Goal: Transaction & Acquisition: Purchase product/service

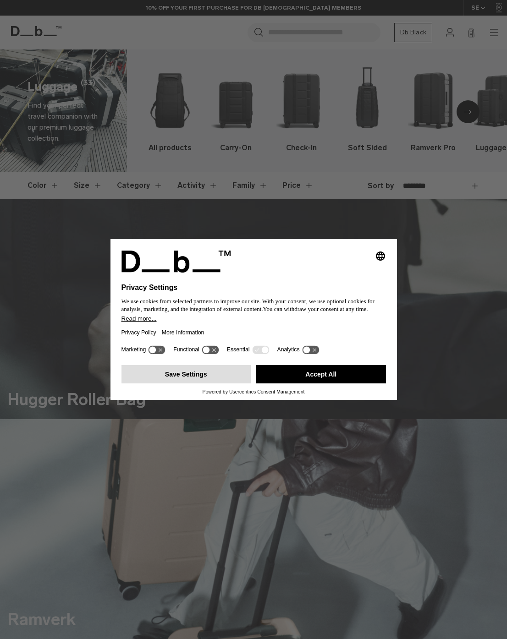
click at [199, 380] on button "Save Settings" at bounding box center [186, 374] width 130 height 18
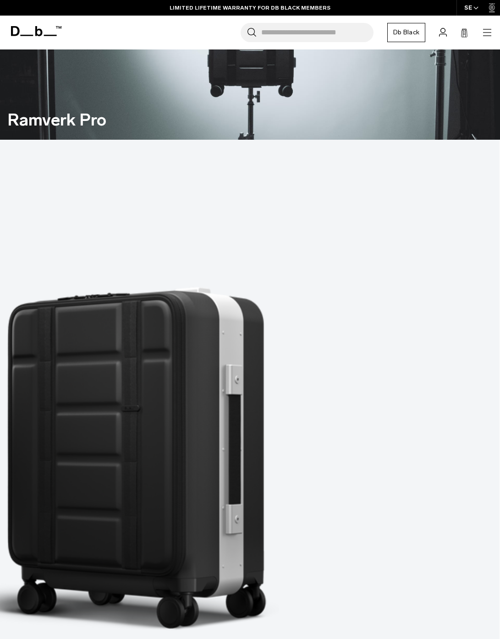
scroll to position [703, 0]
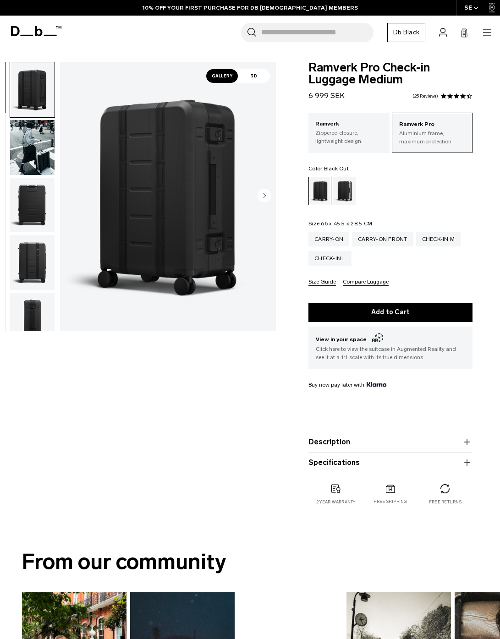
click at [34, 208] on img "button" at bounding box center [32, 205] width 44 height 55
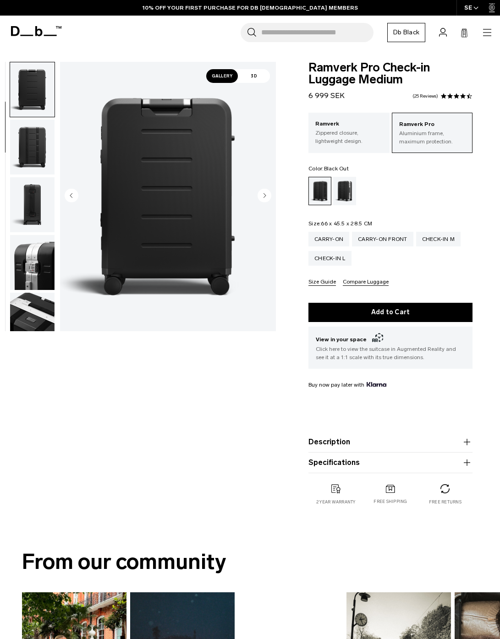
click at [38, 159] on img "button" at bounding box center [32, 147] width 44 height 55
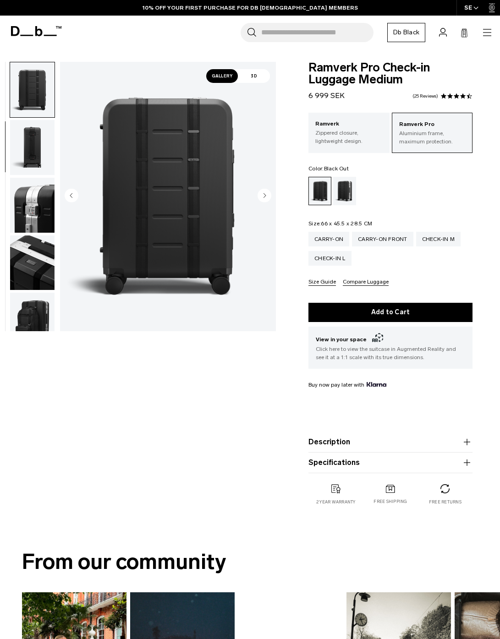
click at [33, 164] on img "button" at bounding box center [32, 147] width 44 height 55
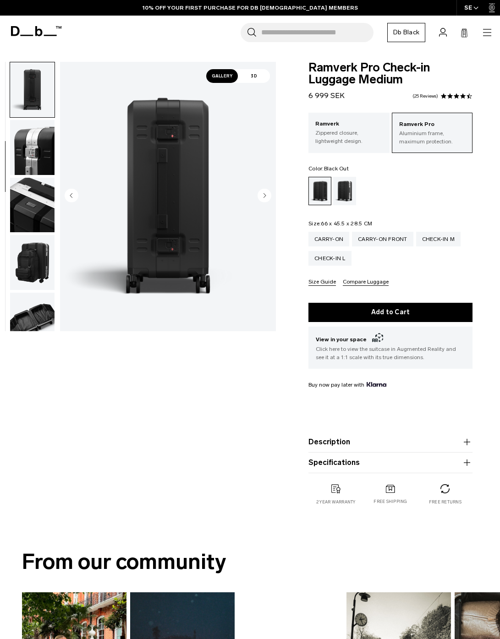
click at [38, 160] on img "button" at bounding box center [32, 147] width 44 height 55
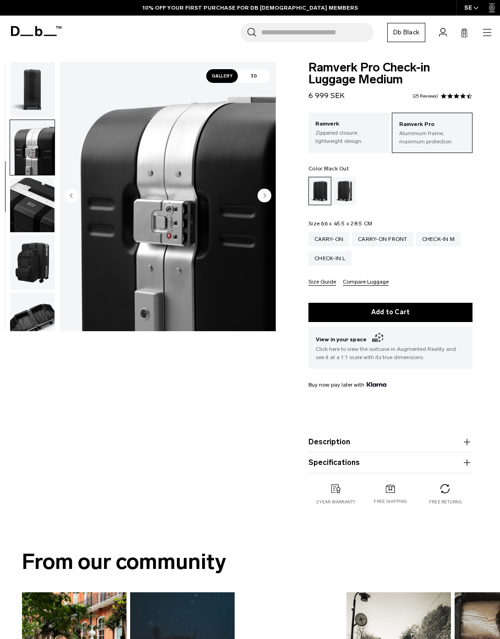
scroll to position [288, 0]
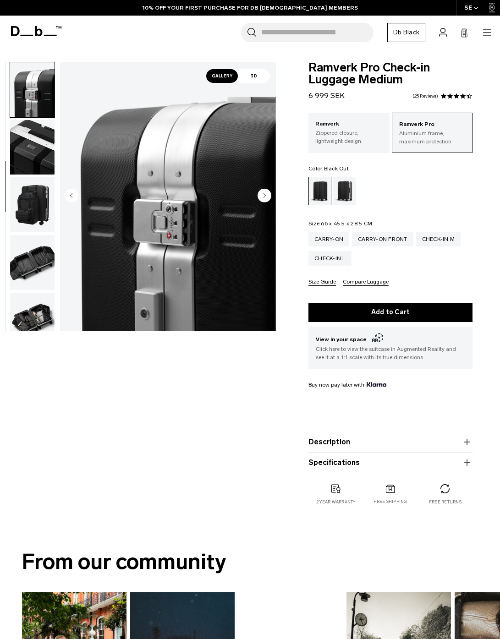
click at [33, 161] on img "button" at bounding box center [32, 147] width 44 height 55
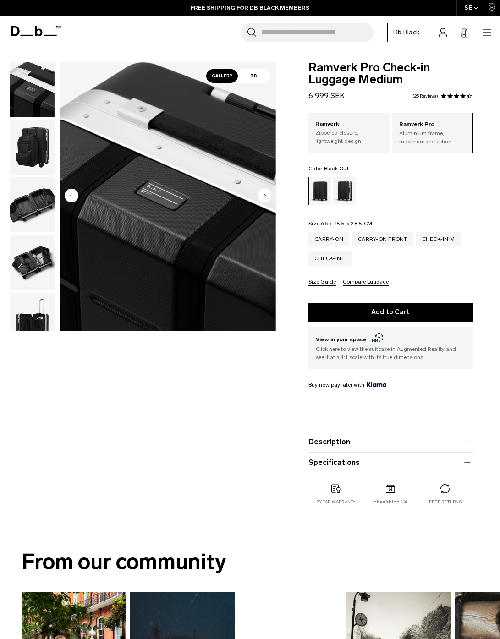
click at [35, 151] on img "button" at bounding box center [32, 147] width 44 height 55
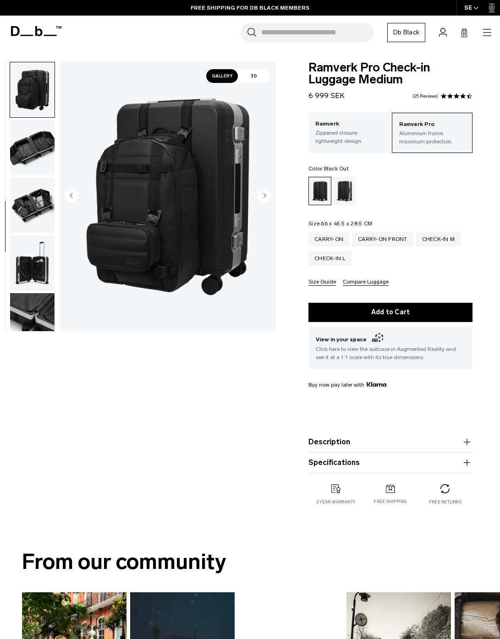
click at [34, 147] on img "button" at bounding box center [32, 147] width 44 height 55
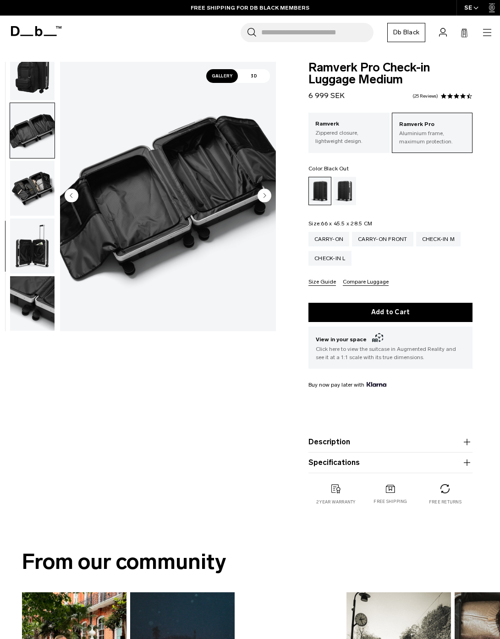
click at [35, 177] on img "button" at bounding box center [32, 188] width 44 height 55
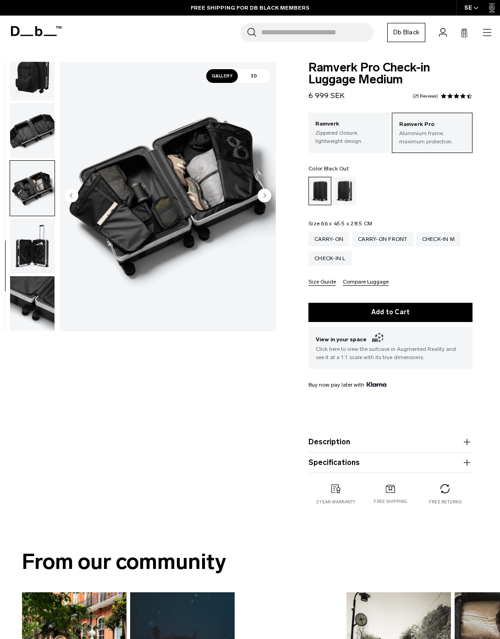
click at [39, 252] on img "button" at bounding box center [32, 246] width 44 height 55
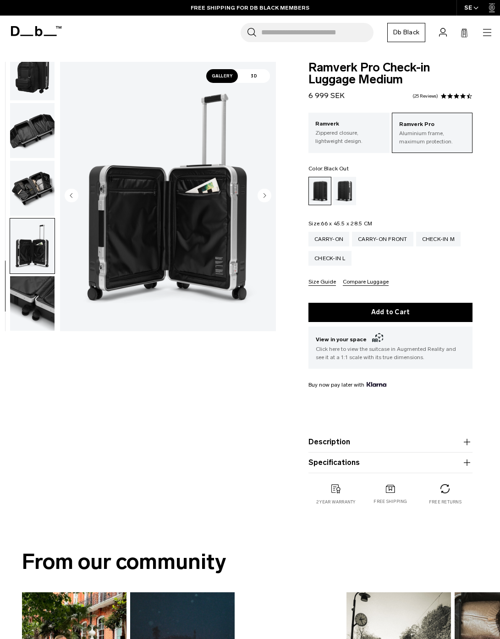
click at [38, 306] on img "button" at bounding box center [32, 303] width 44 height 55
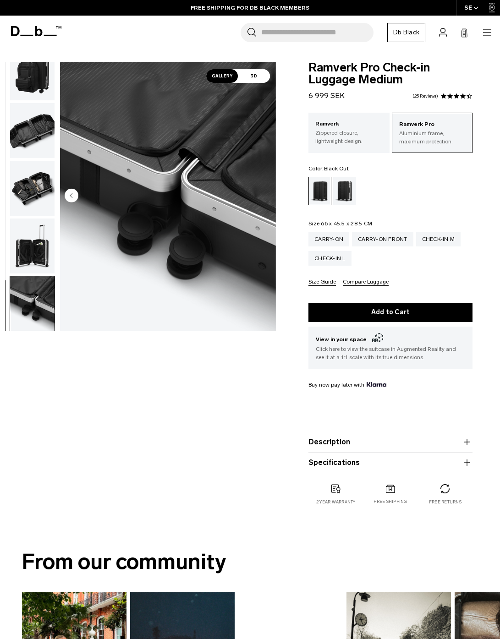
click at [28, 241] on img "button" at bounding box center [32, 246] width 44 height 55
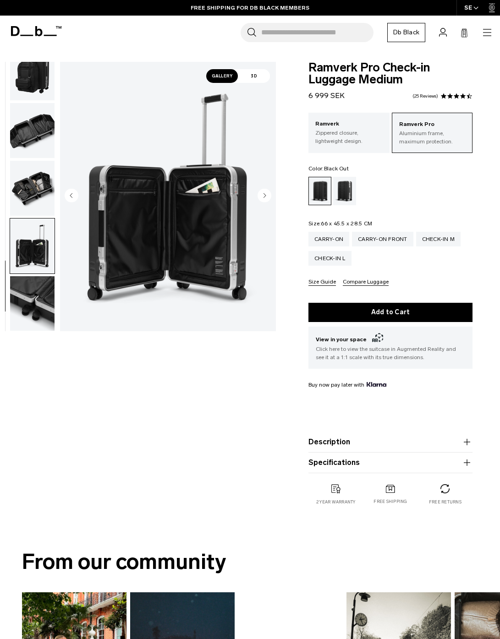
click at [30, 182] on img "button" at bounding box center [32, 188] width 44 height 55
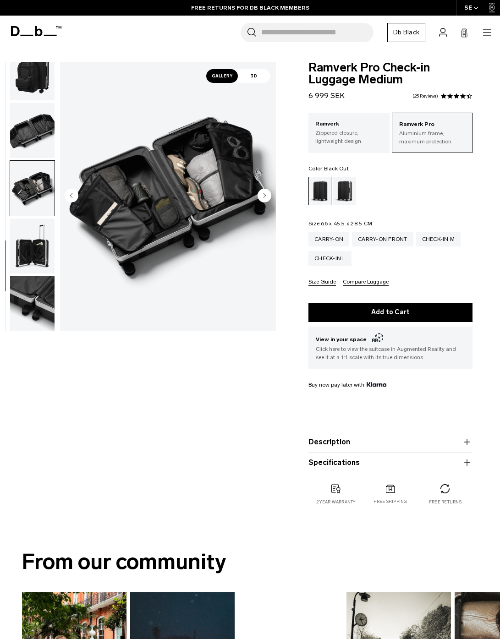
click at [263, 193] on circle "Next slide" at bounding box center [265, 196] width 14 height 14
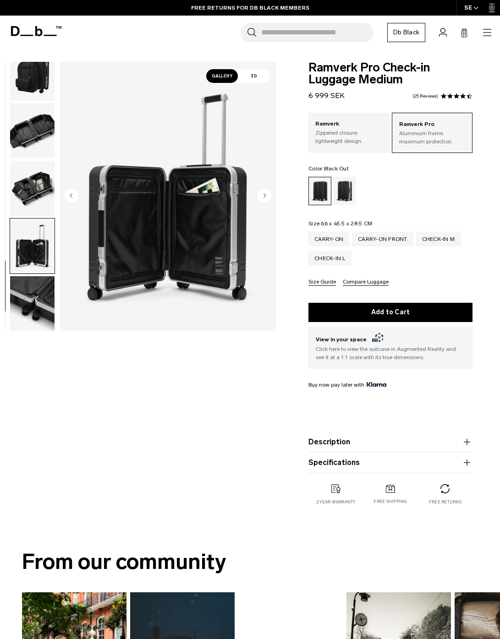
click at [266, 196] on circle "Next slide" at bounding box center [265, 196] width 14 height 14
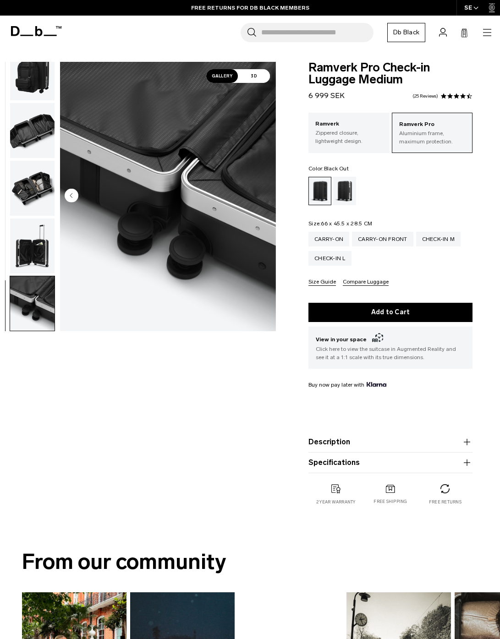
click at [74, 193] on circle "Previous slide" at bounding box center [72, 196] width 14 height 14
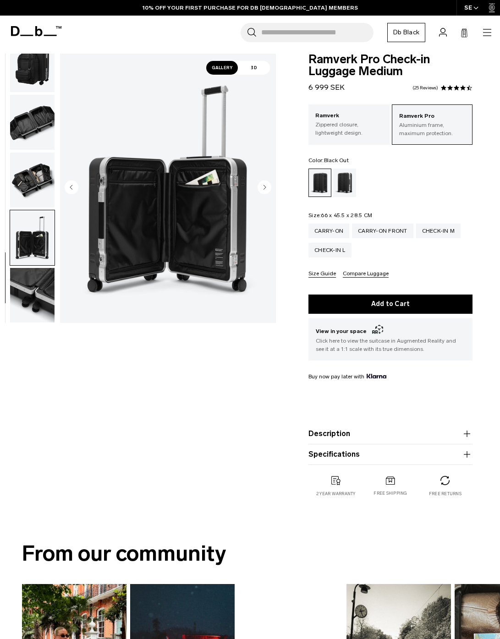
scroll to position [15, 0]
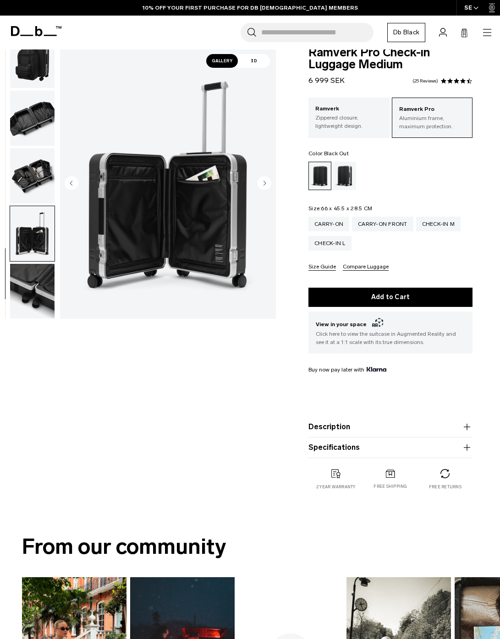
click at [466, 432] on icon "button" at bounding box center [466, 427] width 11 height 11
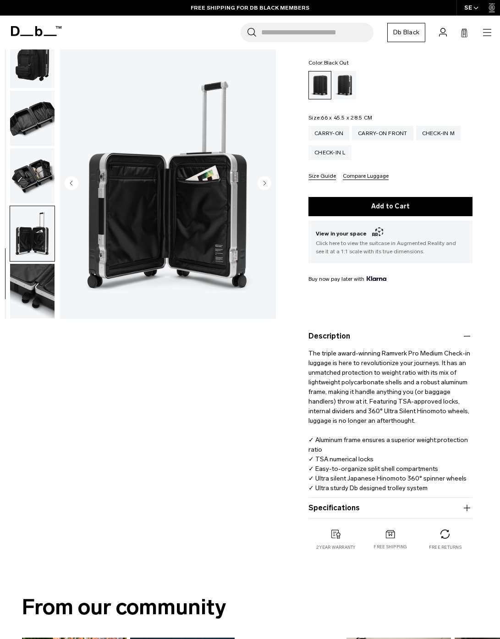
scroll to position [119, 0]
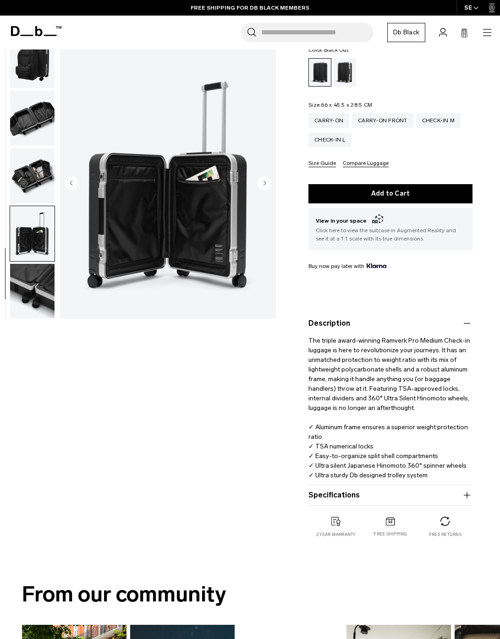
click at [466, 500] on icon "button" at bounding box center [466, 495] width 11 height 11
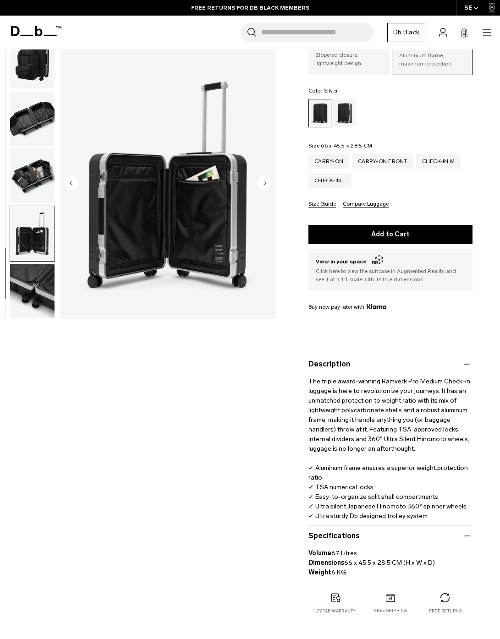
scroll to position [69, 0]
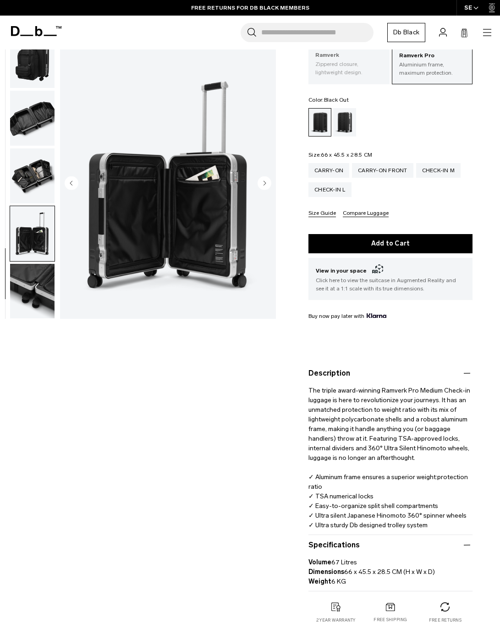
click at [343, 71] on p "Zippered closure, lightweight design." at bounding box center [348, 68] width 67 height 16
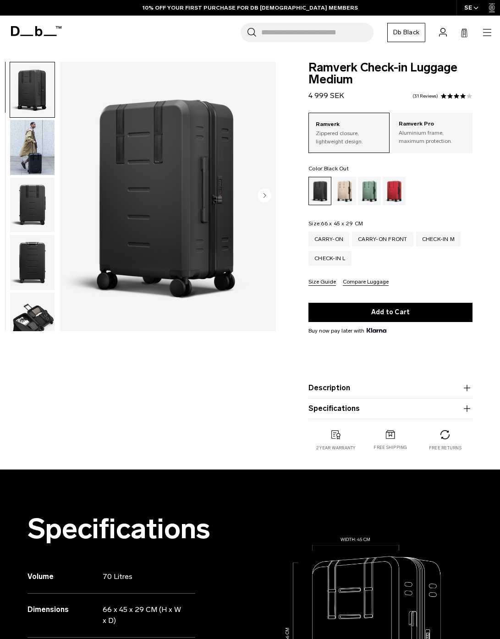
click at [404, 410] on button "Specifications" at bounding box center [390, 408] width 164 height 11
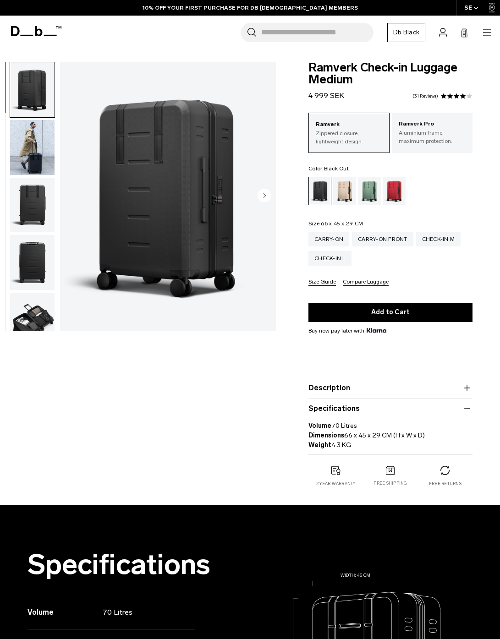
click at [33, 157] on img "button" at bounding box center [32, 147] width 44 height 55
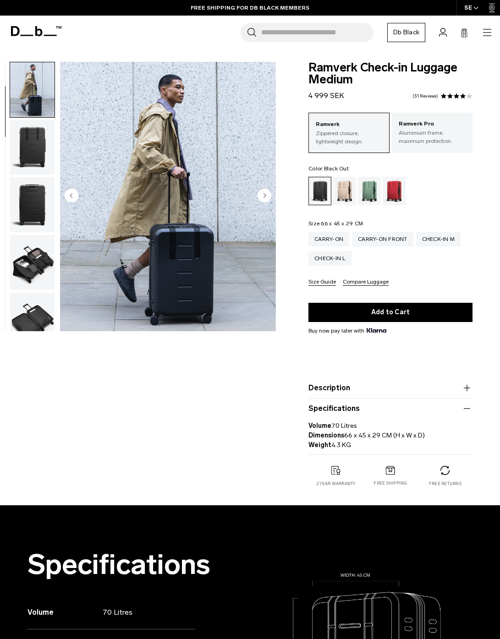
click at [32, 151] on img "button" at bounding box center [32, 147] width 44 height 55
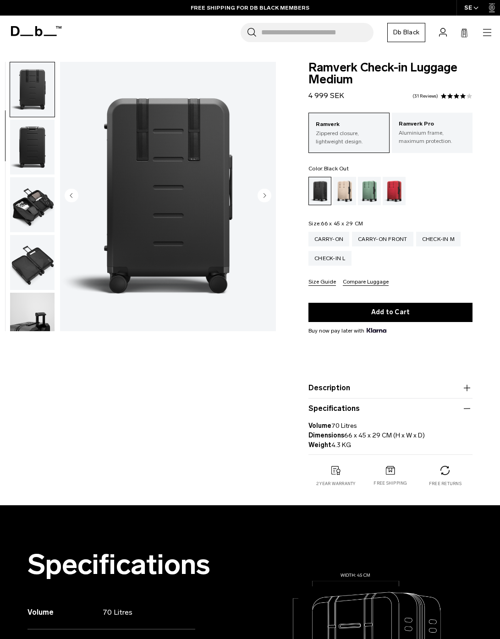
click at [32, 151] on img "button" at bounding box center [32, 147] width 44 height 55
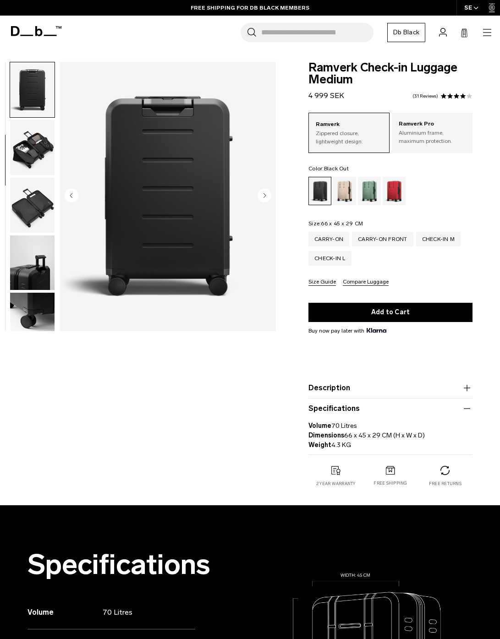
click at [32, 153] on img "button" at bounding box center [32, 147] width 44 height 55
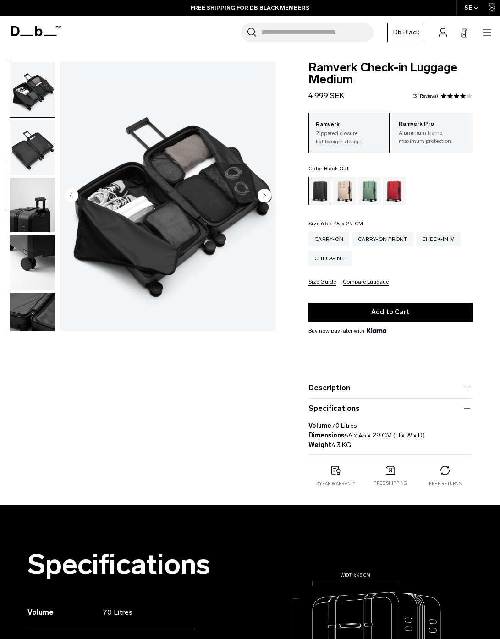
click at [35, 156] on img "button" at bounding box center [32, 147] width 44 height 55
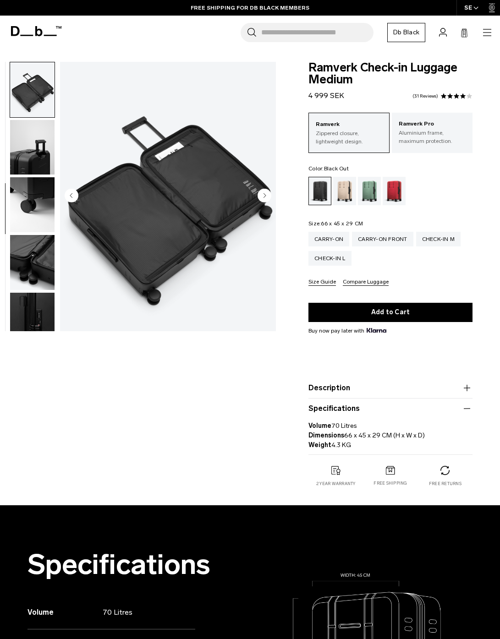
click at [33, 155] on img "button" at bounding box center [32, 147] width 44 height 55
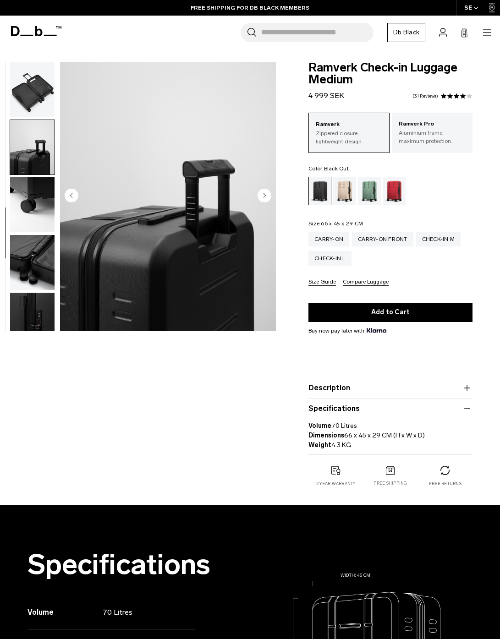
scroll to position [305, 0]
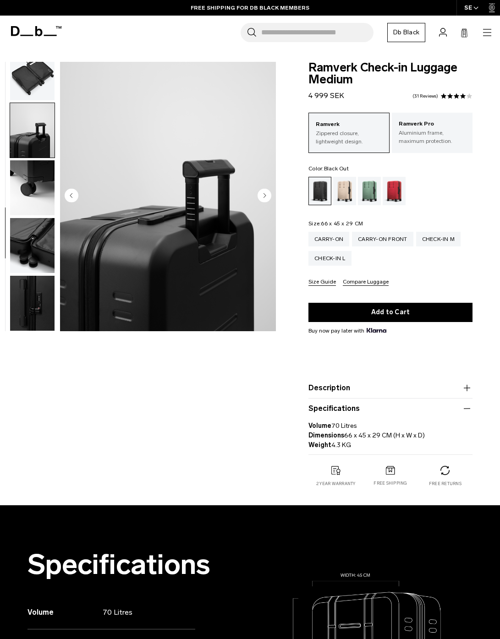
click at [28, 183] on img "button" at bounding box center [32, 187] width 44 height 55
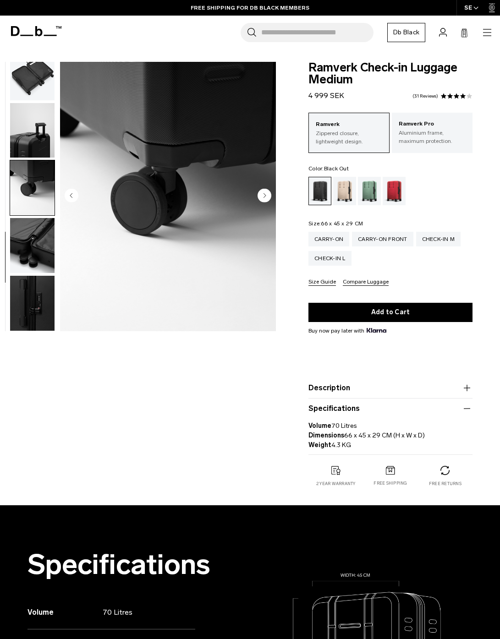
click at [28, 231] on img "button" at bounding box center [32, 245] width 44 height 55
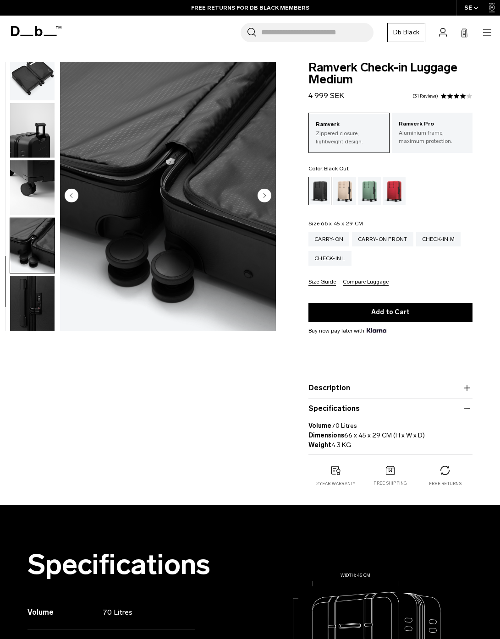
click at [448, 97] on span at bounding box center [450, 96] width 6 height 6
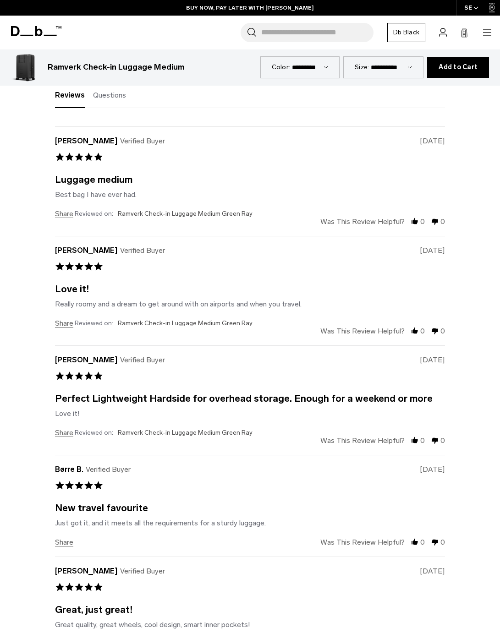
scroll to position [2923, 0]
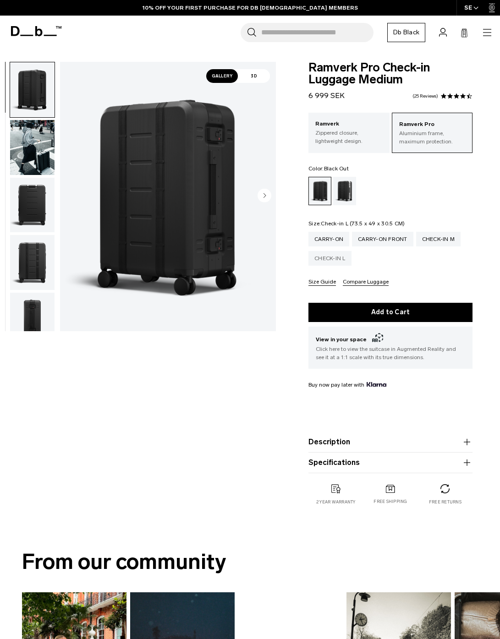
click at [339, 260] on div "Check-in L" at bounding box center [329, 258] width 43 height 15
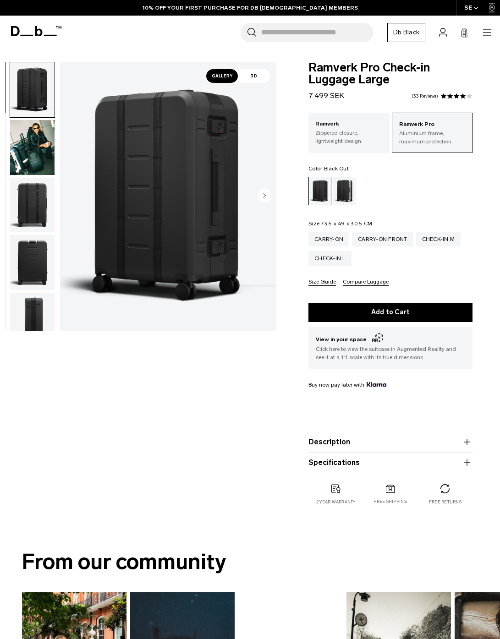
click at [260, 75] on span "3D" at bounding box center [254, 76] width 32 height 14
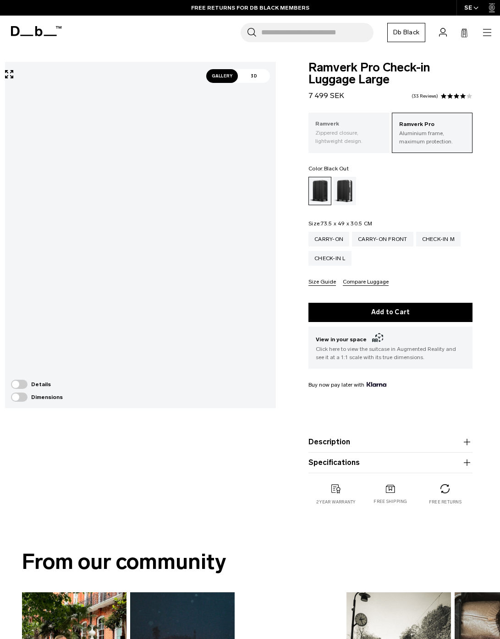
click at [345, 137] on p "Zippered closure, lightweight design." at bounding box center [348, 137] width 67 height 16
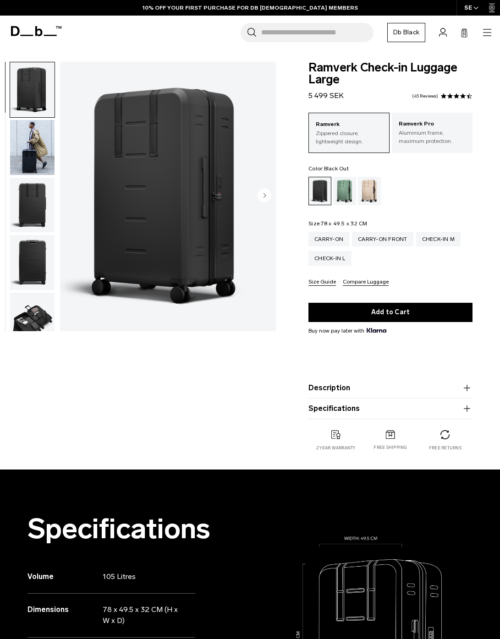
click at [33, 196] on img "button" at bounding box center [32, 205] width 44 height 55
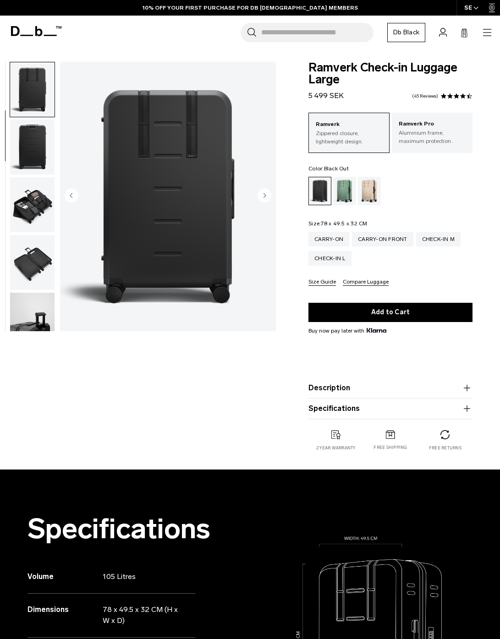
click at [31, 201] on img "button" at bounding box center [32, 204] width 44 height 55
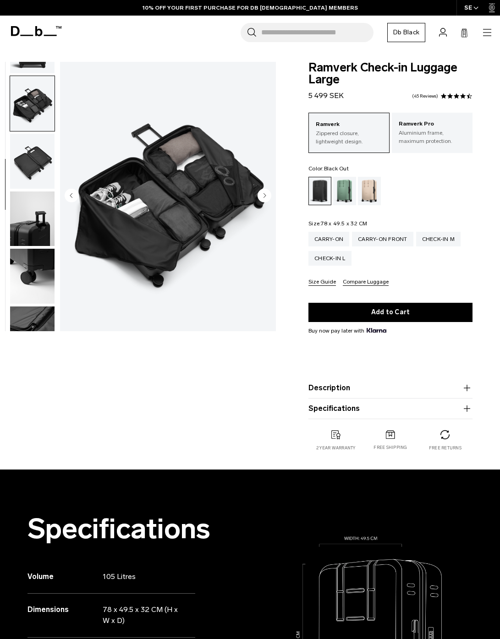
scroll to position [231, 0]
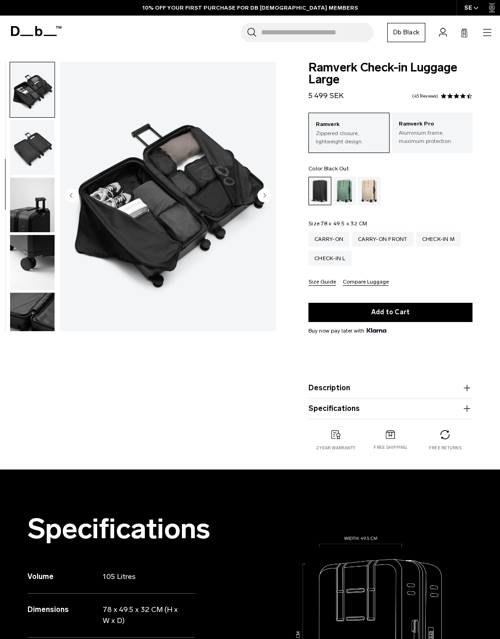
click at [33, 147] on img "button" at bounding box center [32, 147] width 44 height 55
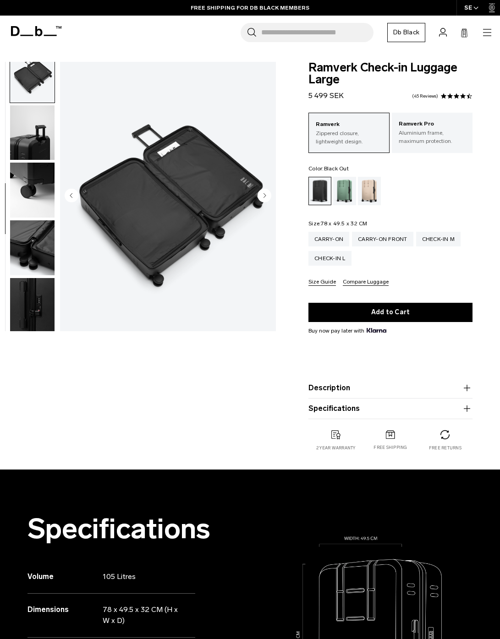
scroll to position [301, 0]
click at [127, 27] on div "Search for Bags, Luggage... Search Close Trending Products All Products Hugger …" at bounding box center [280, 32] width 426 height 19
